Goal: Task Accomplishment & Management: Use online tool/utility

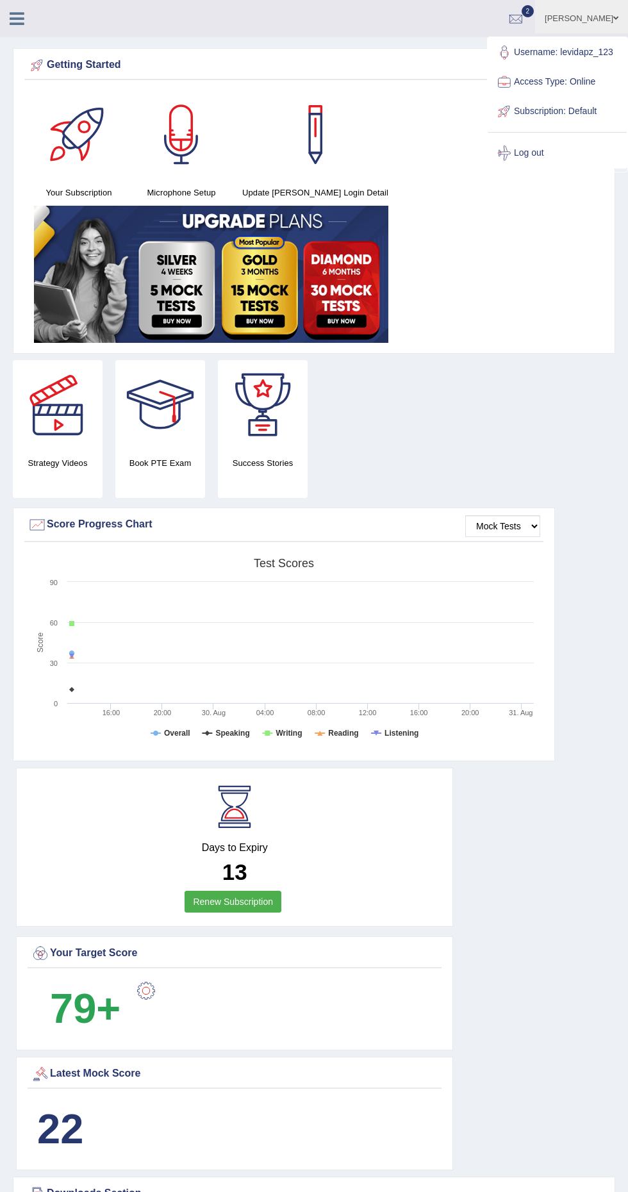
click at [1, 8] on link at bounding box center [17, 17] width 34 height 19
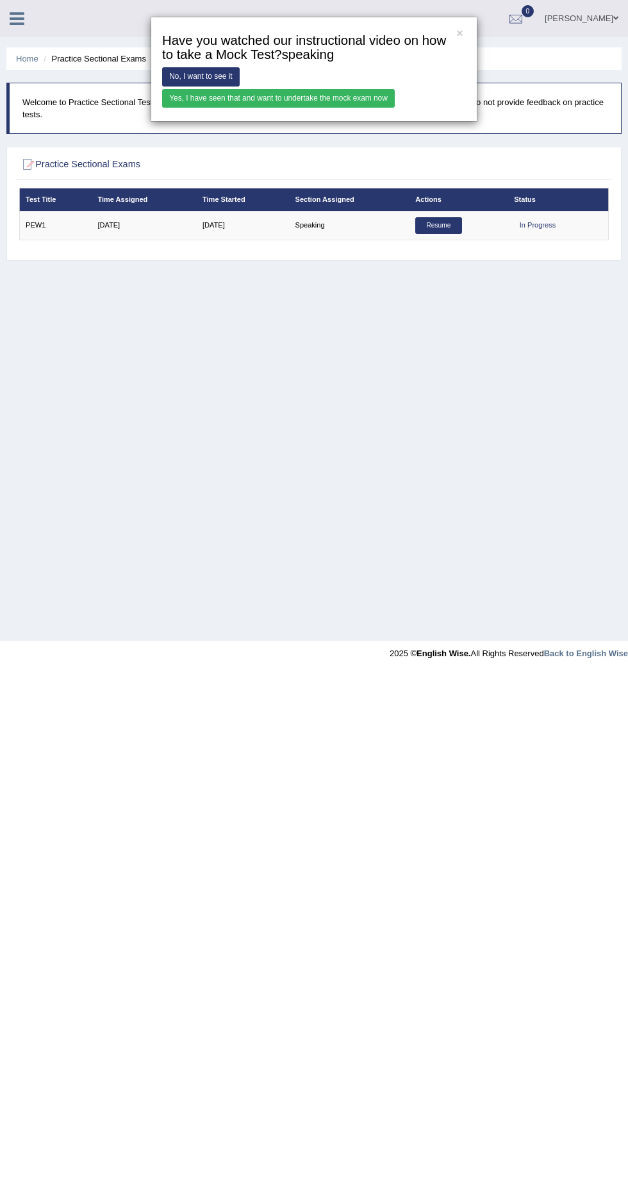
click at [372, 93] on link "Yes, I have seen that and want to undertake the mock exam now" at bounding box center [278, 98] width 233 height 19
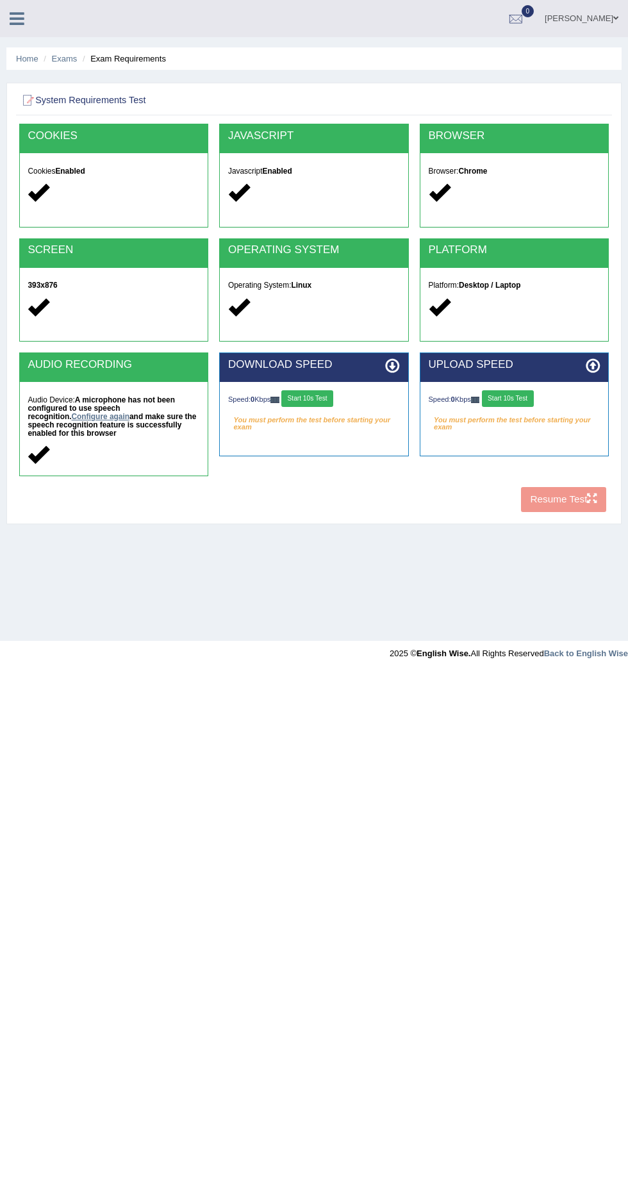
click at [79, 416] on link "Configure again" at bounding box center [100, 416] width 58 height 9
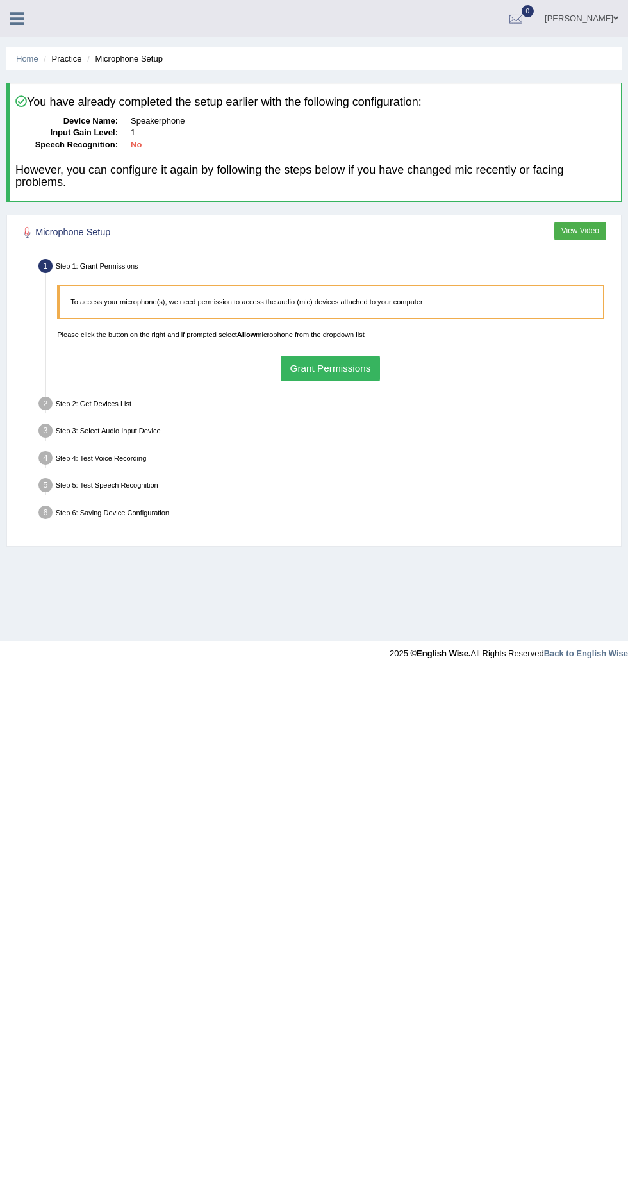
click at [351, 368] on button "Grant Permissions" at bounding box center [330, 368] width 99 height 25
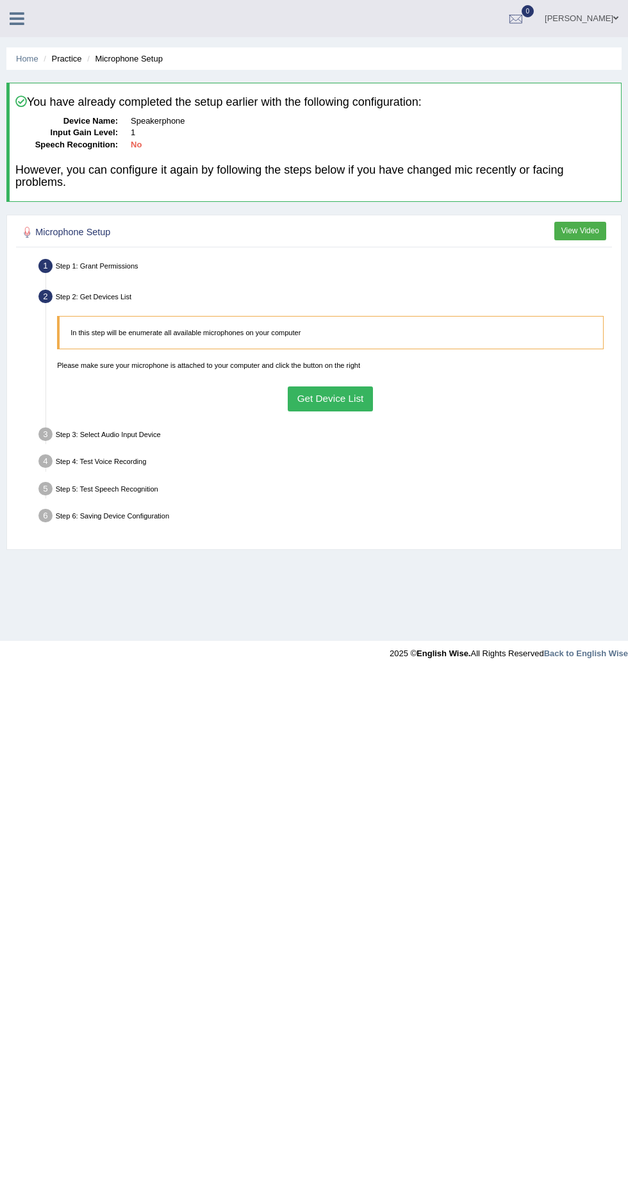
click at [360, 400] on button "Get Device List" at bounding box center [330, 399] width 85 height 25
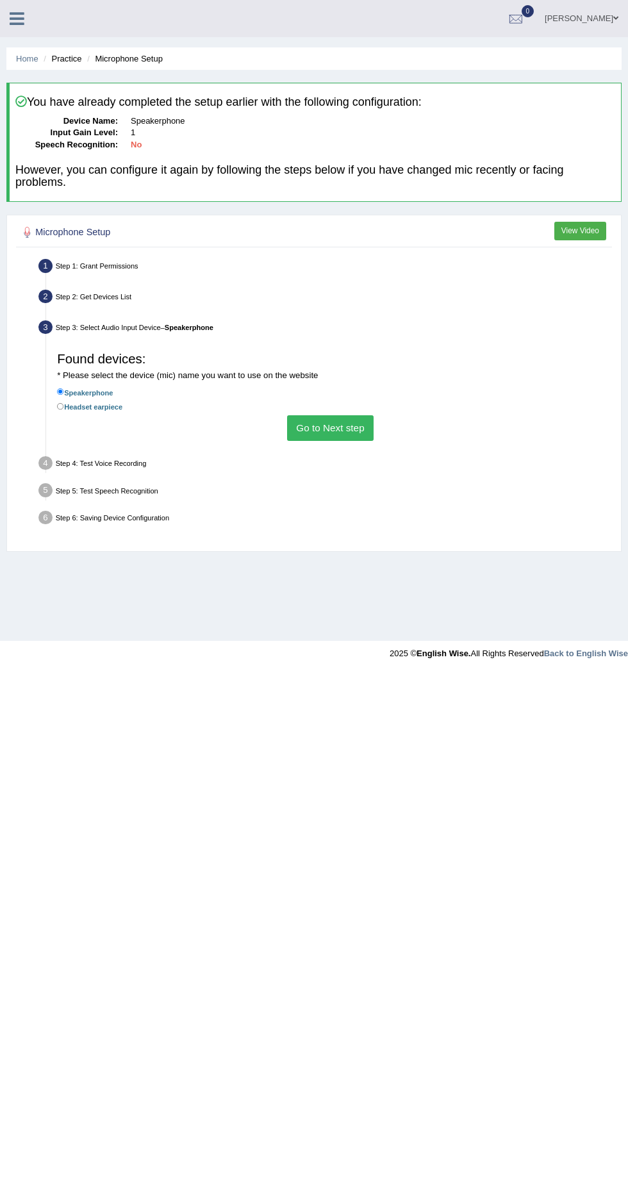
click at [356, 435] on button "Go to Next step" at bounding box center [330, 427] width 87 height 25
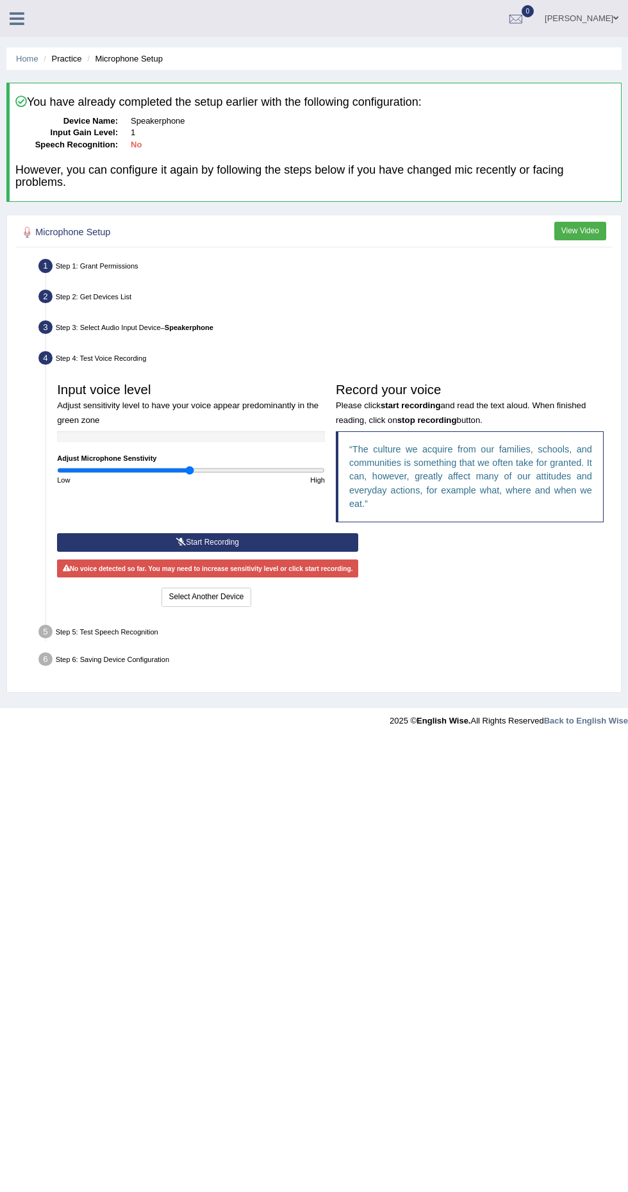
click at [310, 533] on button "Start Recording" at bounding box center [207, 542] width 301 height 19
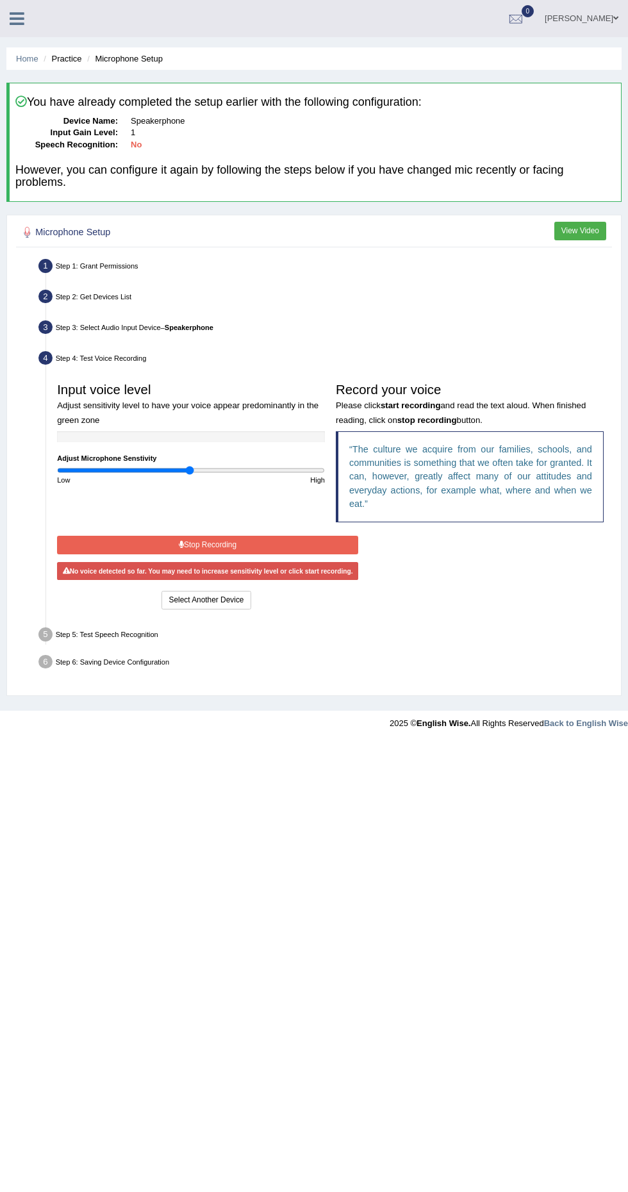
click at [345, 542] on button "Stop Recording" at bounding box center [207, 545] width 301 height 19
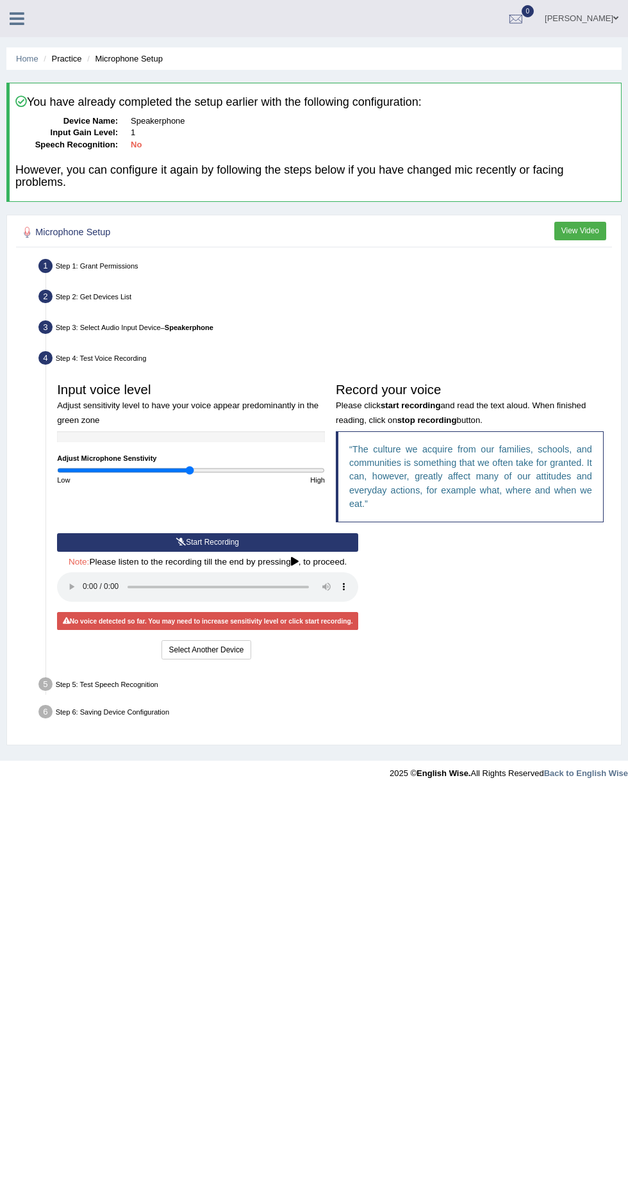
click at [268, 534] on button "Start Recording" at bounding box center [207, 542] width 301 height 19
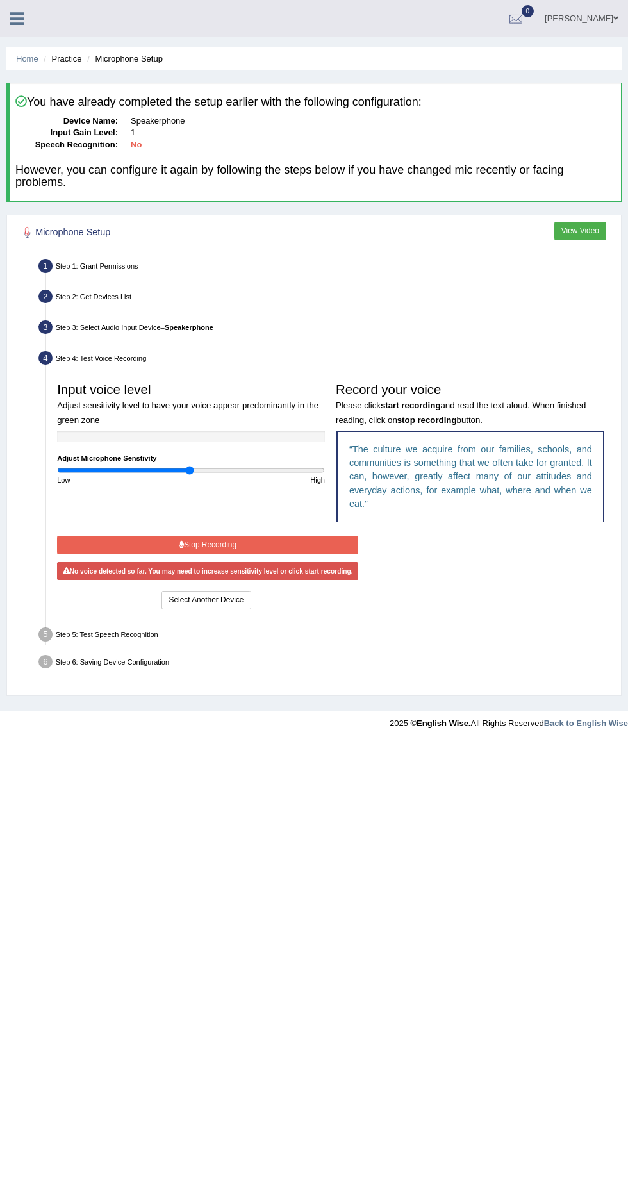
click at [301, 540] on button "Stop Recording" at bounding box center [207, 545] width 301 height 19
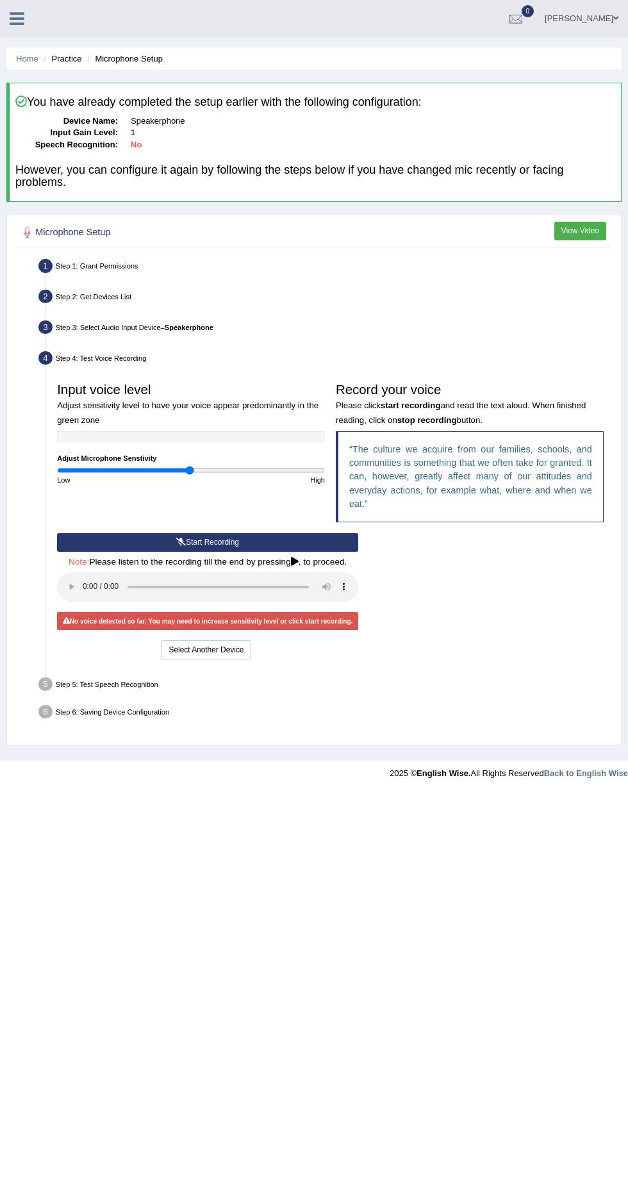
click at [263, 623] on div "No voice detected so far. You may need to increase sensitivity level or click s…" at bounding box center [207, 621] width 301 height 18
click at [361, 695] on div "Step 5: Test Speech Recognition" at bounding box center [325, 686] width 583 height 24
click at [285, 533] on button "Start Recording" at bounding box center [207, 542] width 301 height 19
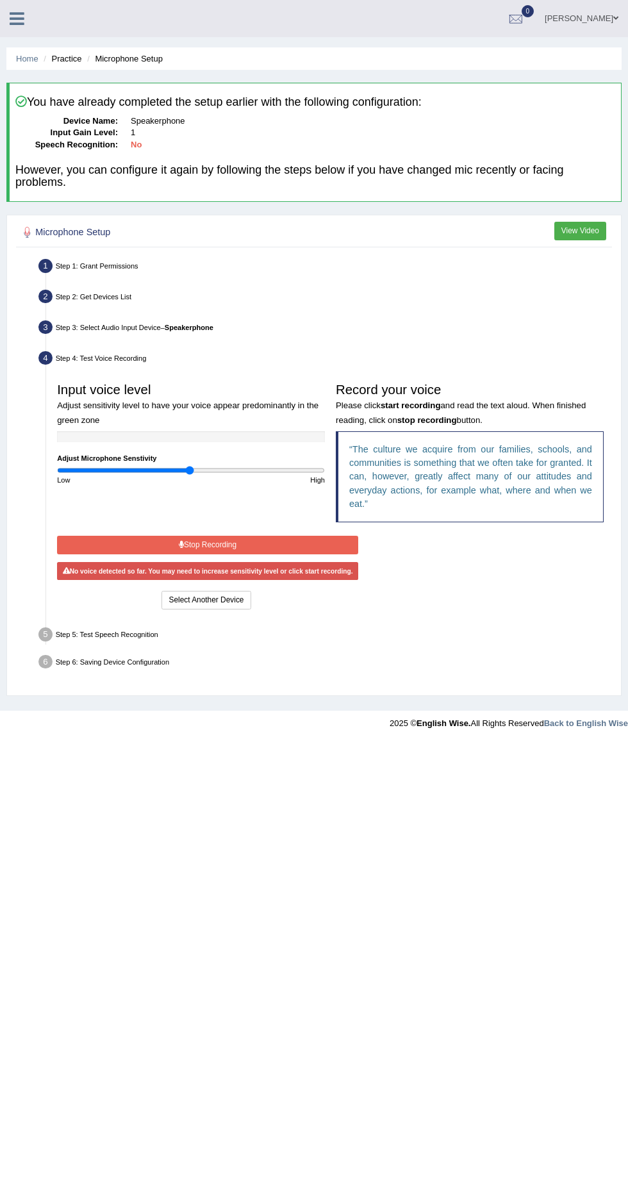
click at [295, 536] on button "Stop Recording" at bounding box center [207, 545] width 301 height 19
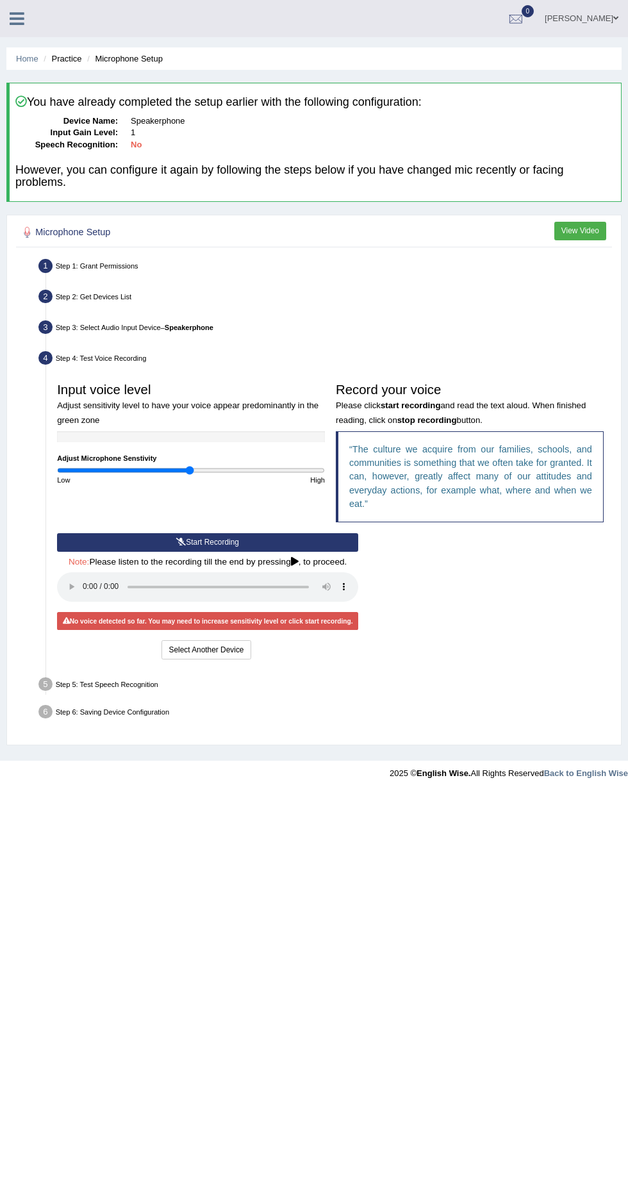
click at [179, 541] on icon at bounding box center [181, 542] width 10 height 8
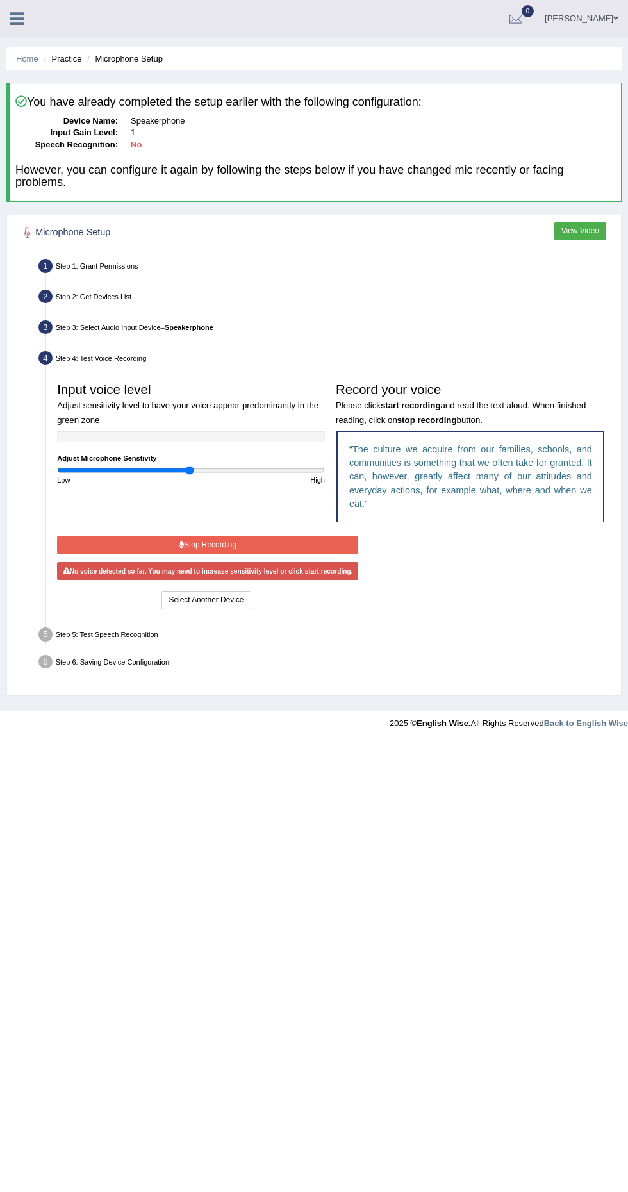
click at [275, 547] on button "Stop Recording" at bounding box center [207, 545] width 301 height 19
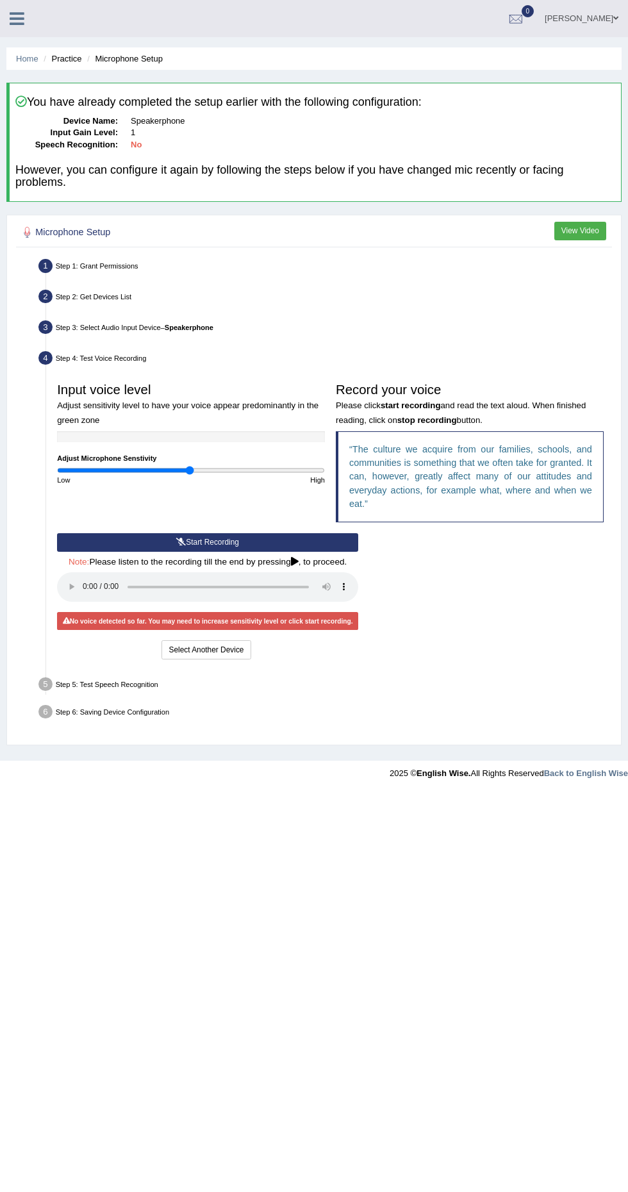
click at [138, 544] on button "Start Recording" at bounding box center [207, 542] width 301 height 19
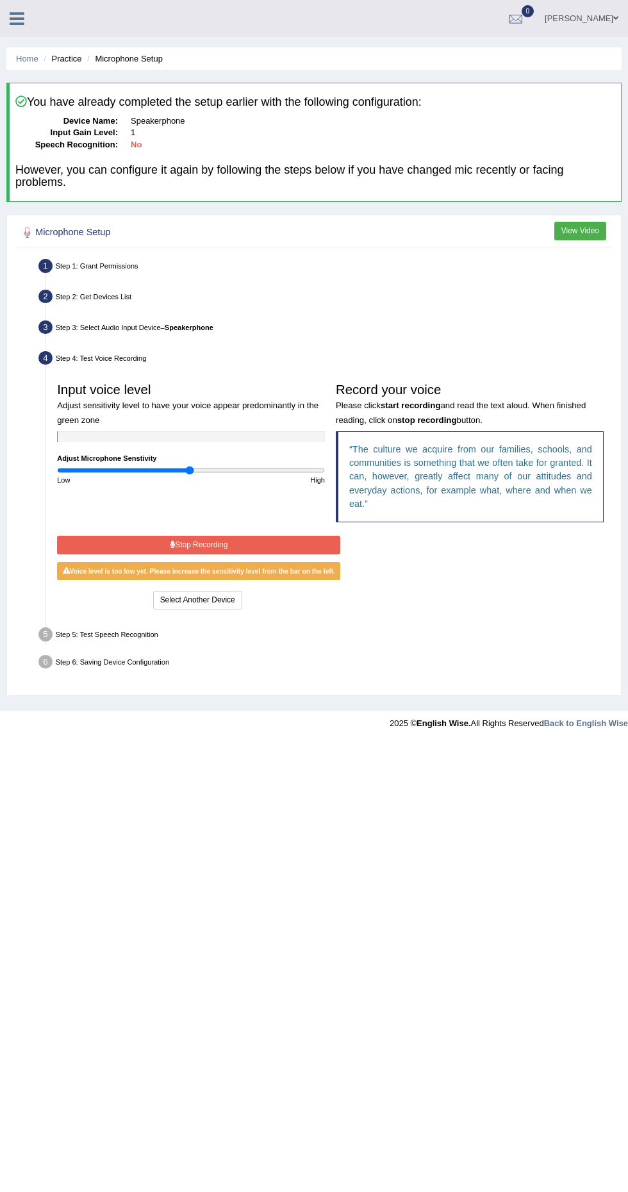
click at [294, 549] on button "Stop Recording" at bounding box center [198, 545] width 283 height 19
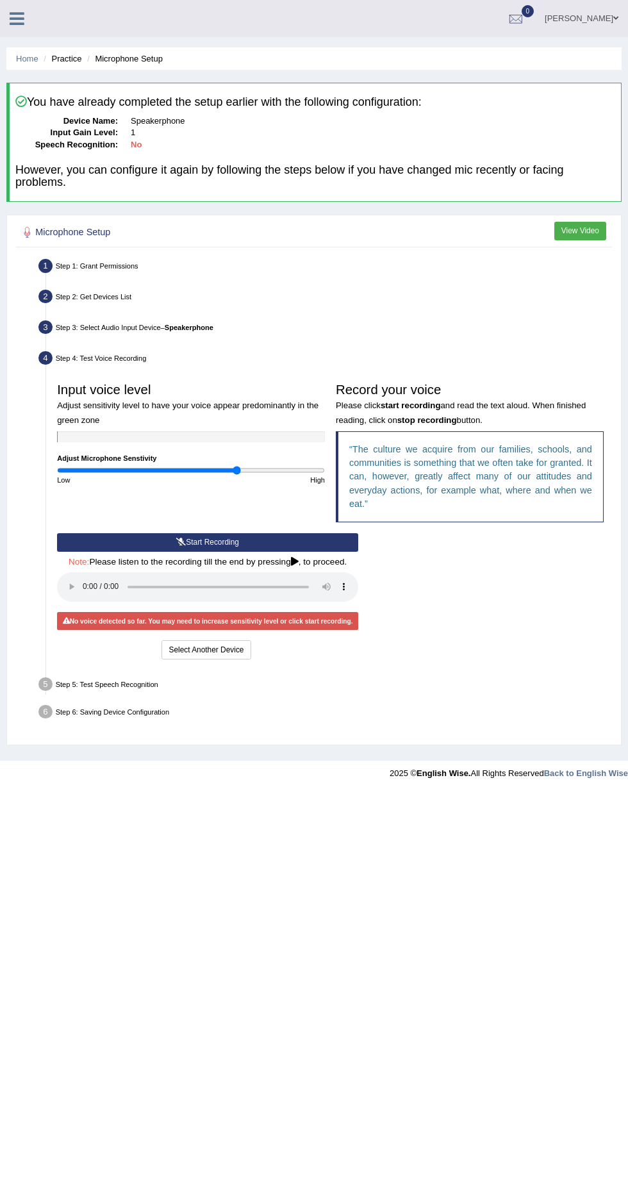
type input "1.36"
click at [255, 545] on button "Start Recording" at bounding box center [207, 542] width 301 height 19
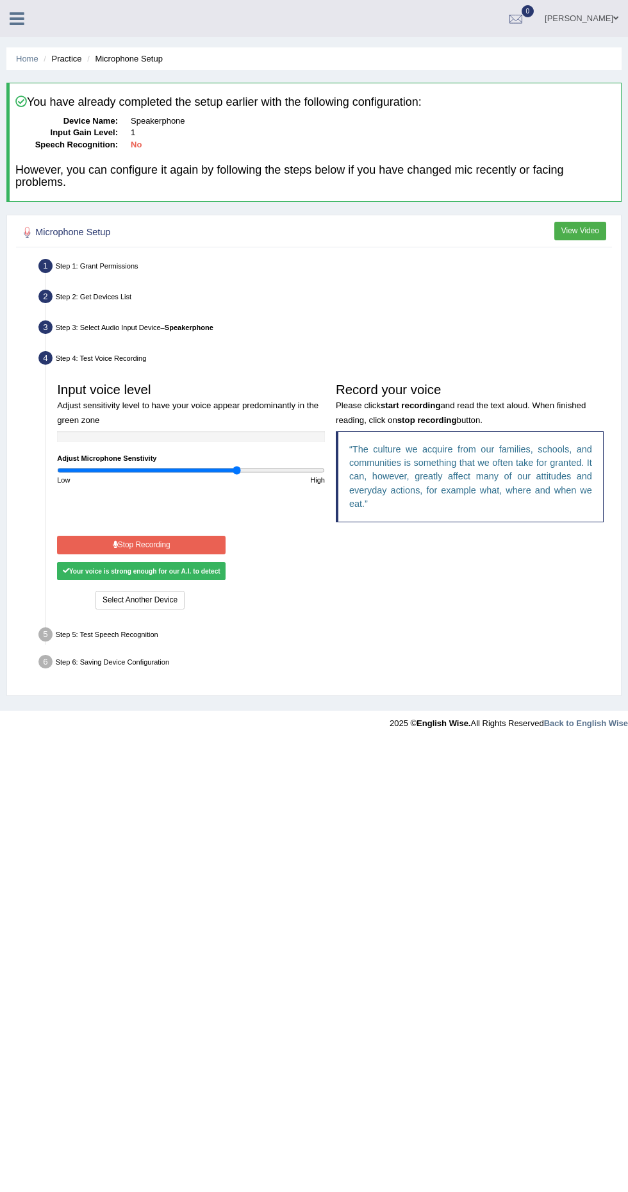
click at [203, 544] on button "Stop Recording" at bounding box center [141, 545] width 169 height 19
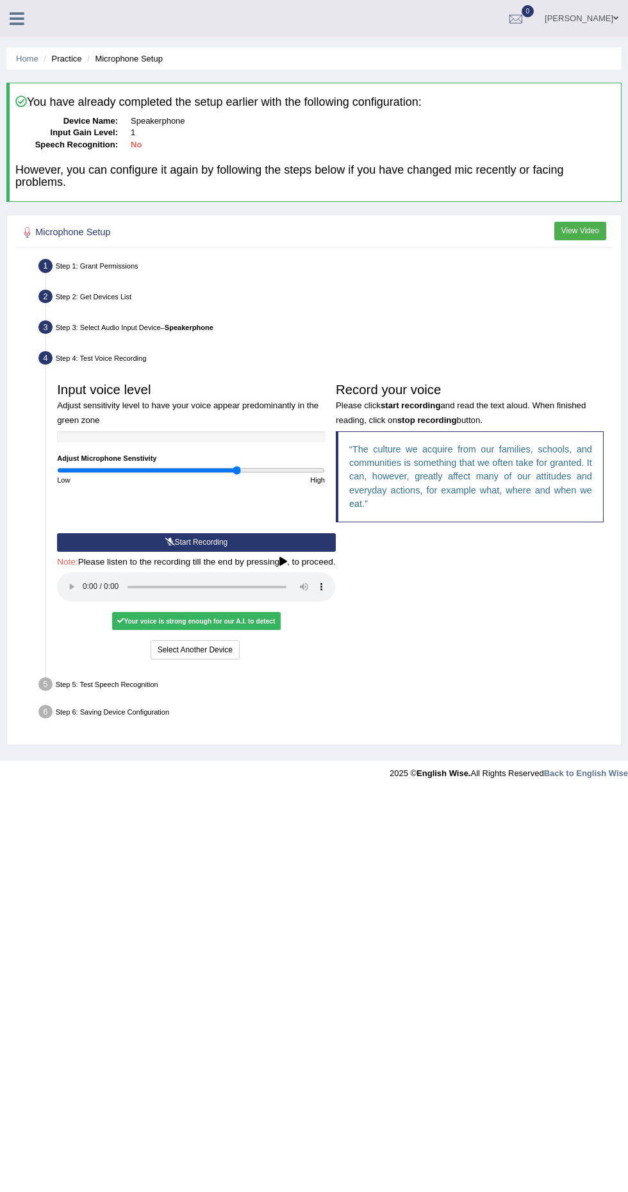
click at [267, 620] on div "Your voice is strong enough for our A.I. to detect" at bounding box center [196, 621] width 169 height 18
click at [124, 619] on icon at bounding box center [120, 620] width 6 height 6
click at [293, 652] on button "Voice is ok. Go to Next step" at bounding box center [242, 649] width 108 height 19
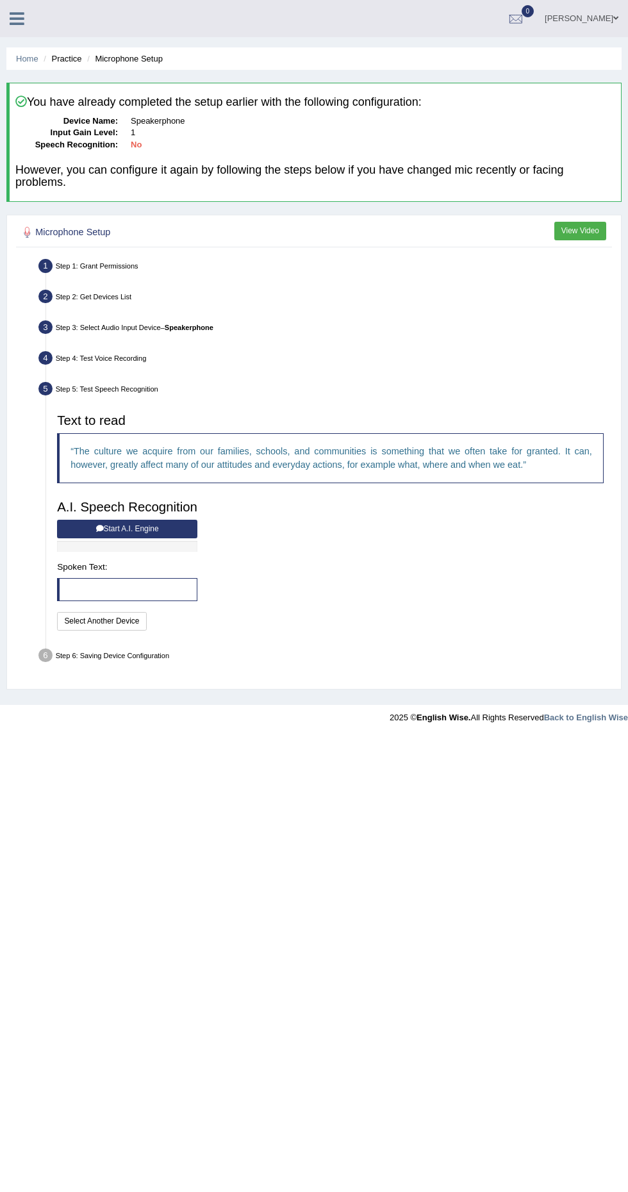
click at [169, 533] on button "Start A.I. Engine" at bounding box center [127, 529] width 140 height 19
click at [186, 544] on div at bounding box center [127, 546] width 140 height 11
click at [147, 542] on div at bounding box center [127, 546] width 140 height 11
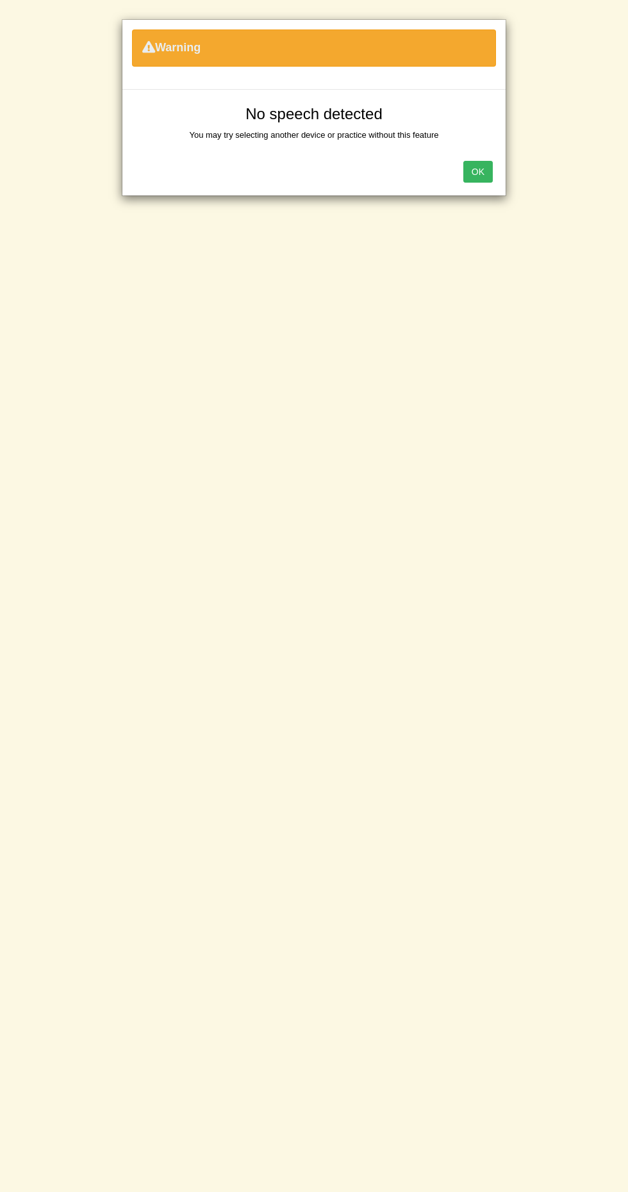
click at [478, 171] on button "OK" at bounding box center [477, 172] width 29 height 22
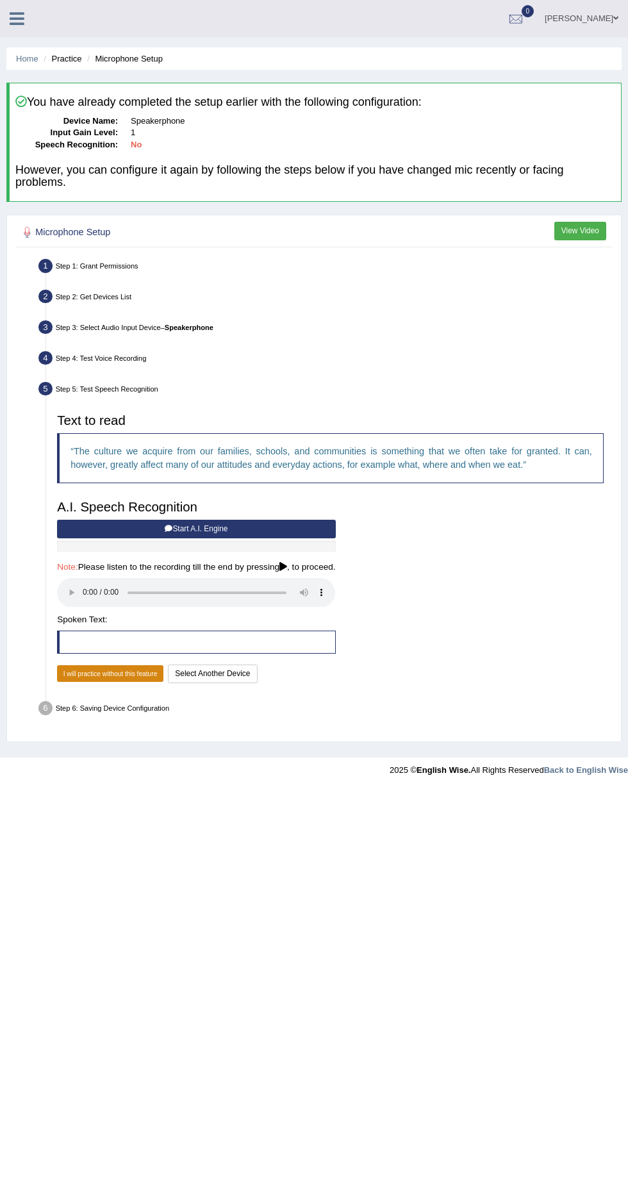
click at [135, 678] on button "I will practice without this feature" at bounding box center [110, 673] width 106 height 17
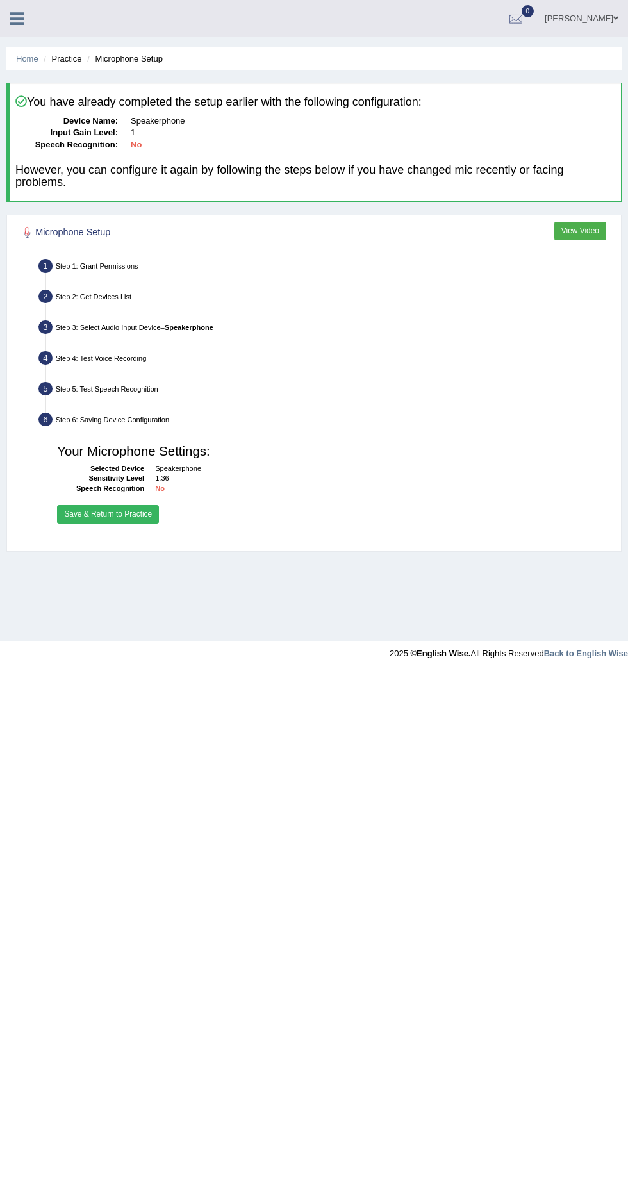
click at [151, 510] on button "Save & Return to Practice" at bounding box center [108, 514] width 102 height 19
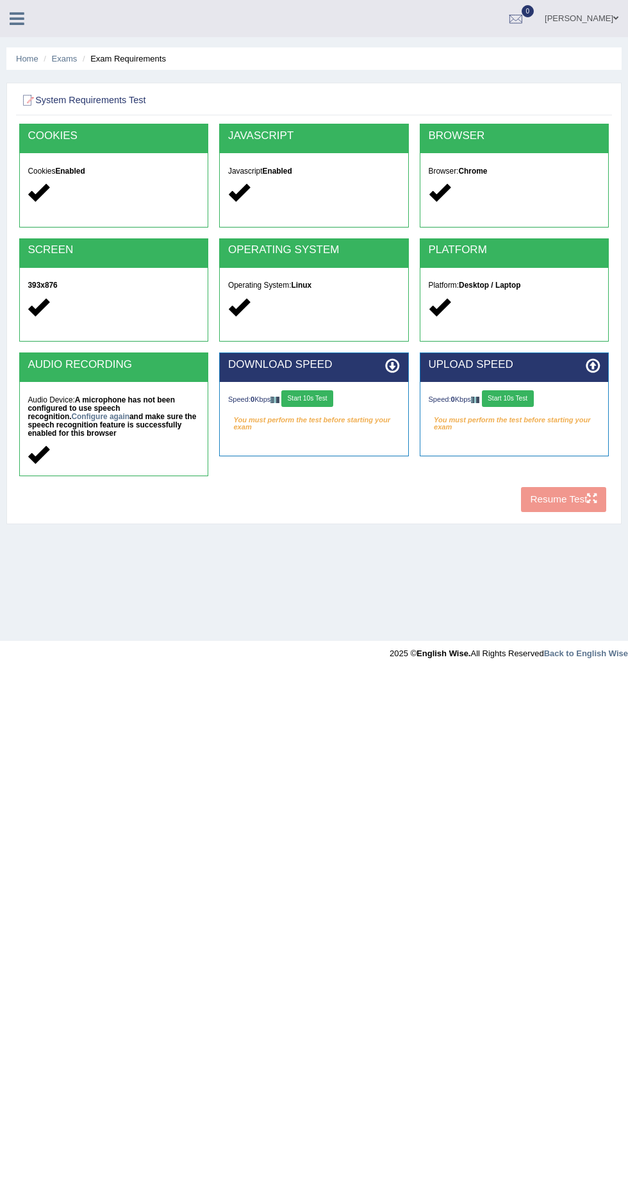
click at [312, 399] on button "Start 10s Test" at bounding box center [307, 398] width 52 height 17
click at [528, 395] on div "Speed: 0 Kbps Start 10s Test" at bounding box center [515, 399] width 172 height 19
click at [522, 396] on button "Start 10s Test" at bounding box center [508, 398] width 52 height 17
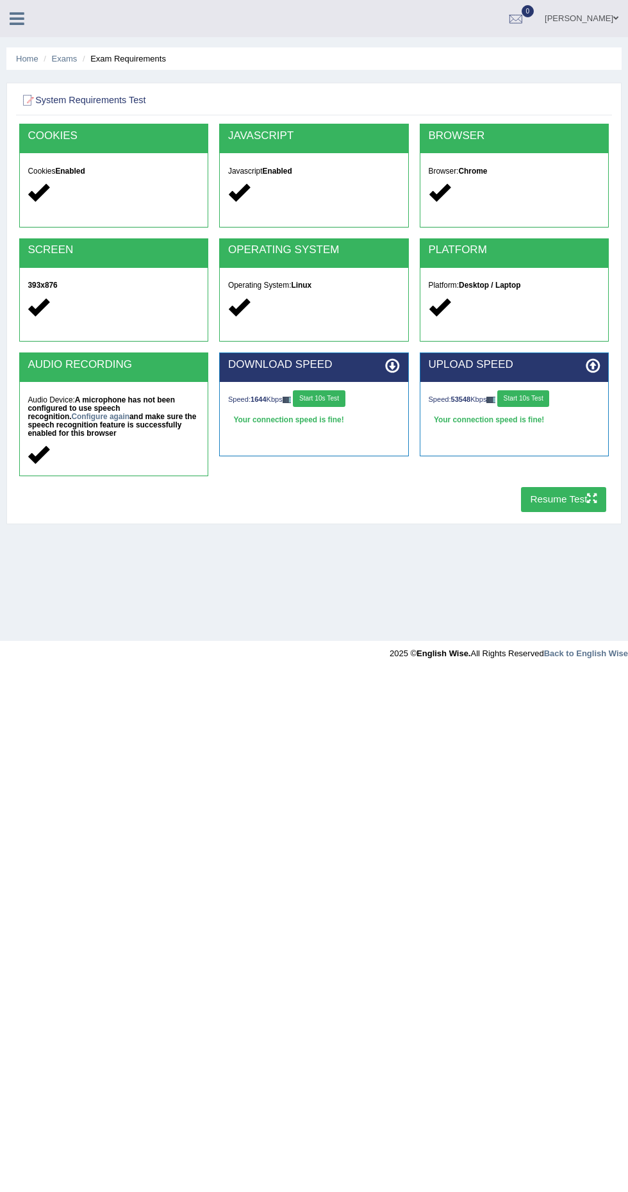
click at [568, 499] on button "Resume Test" at bounding box center [563, 499] width 85 height 25
